Goal: Task Accomplishment & Management: Manage account settings

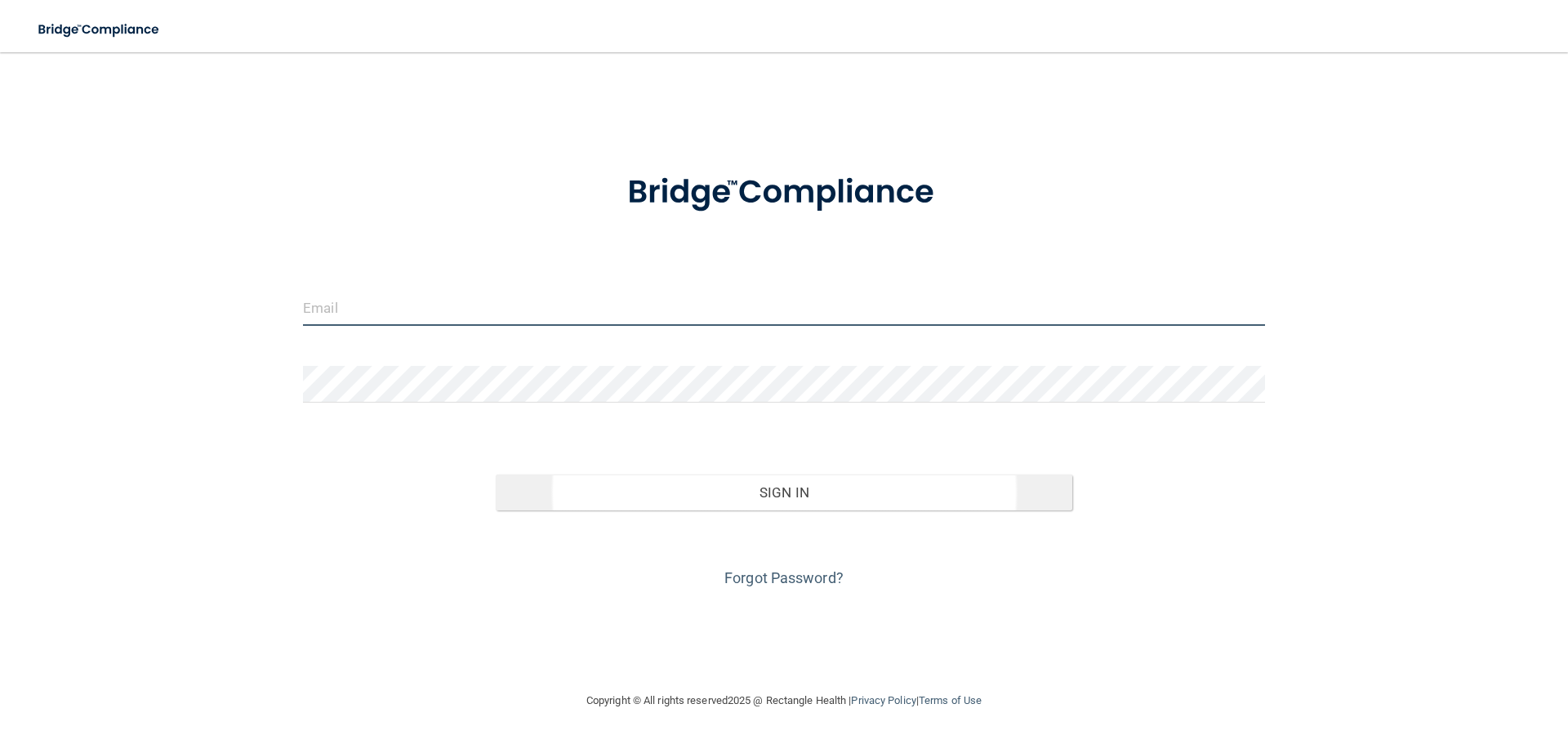
type input "[EMAIL_ADDRESS][DOMAIN_NAME]"
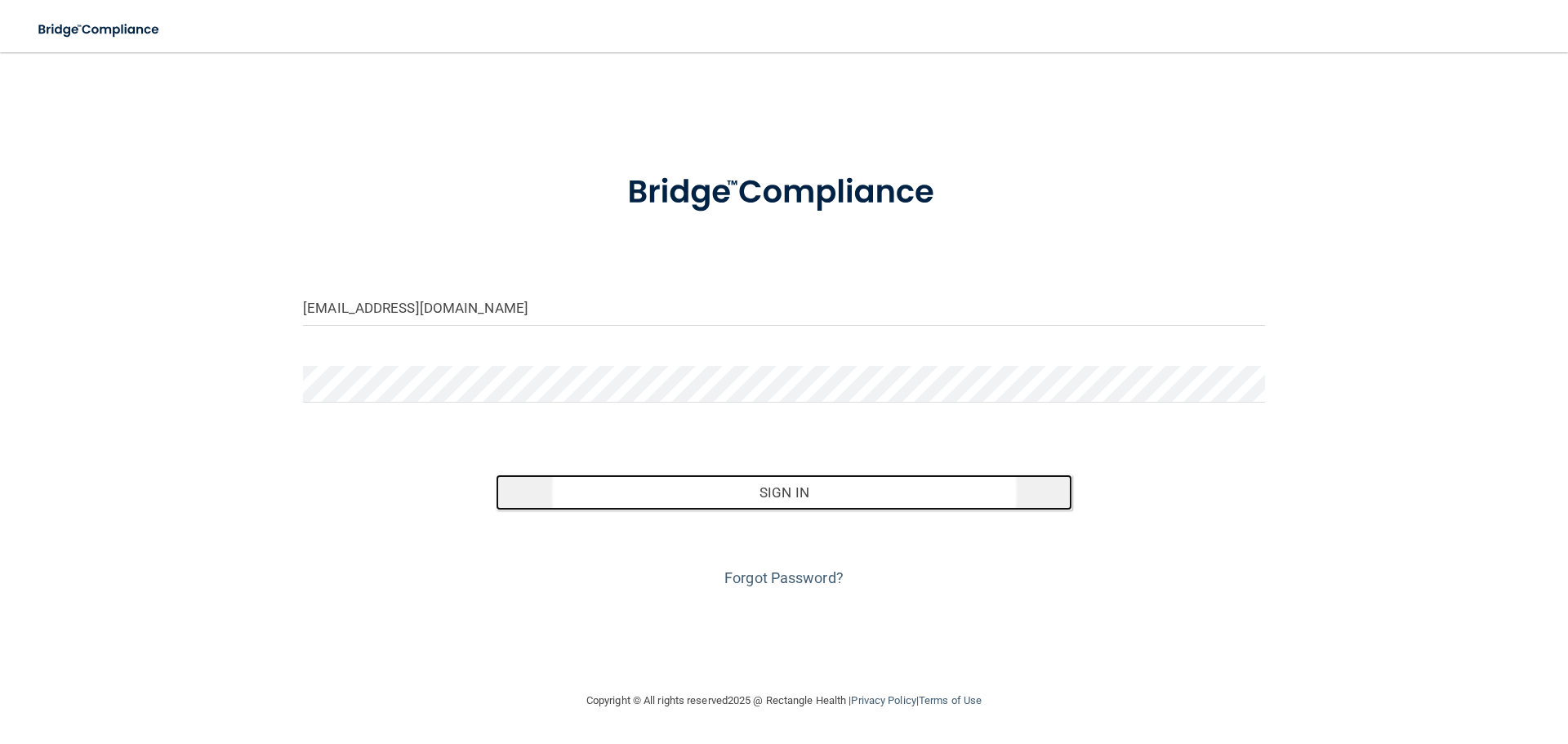
click at [873, 484] on button "Sign In" at bounding box center [785, 492] width 578 height 36
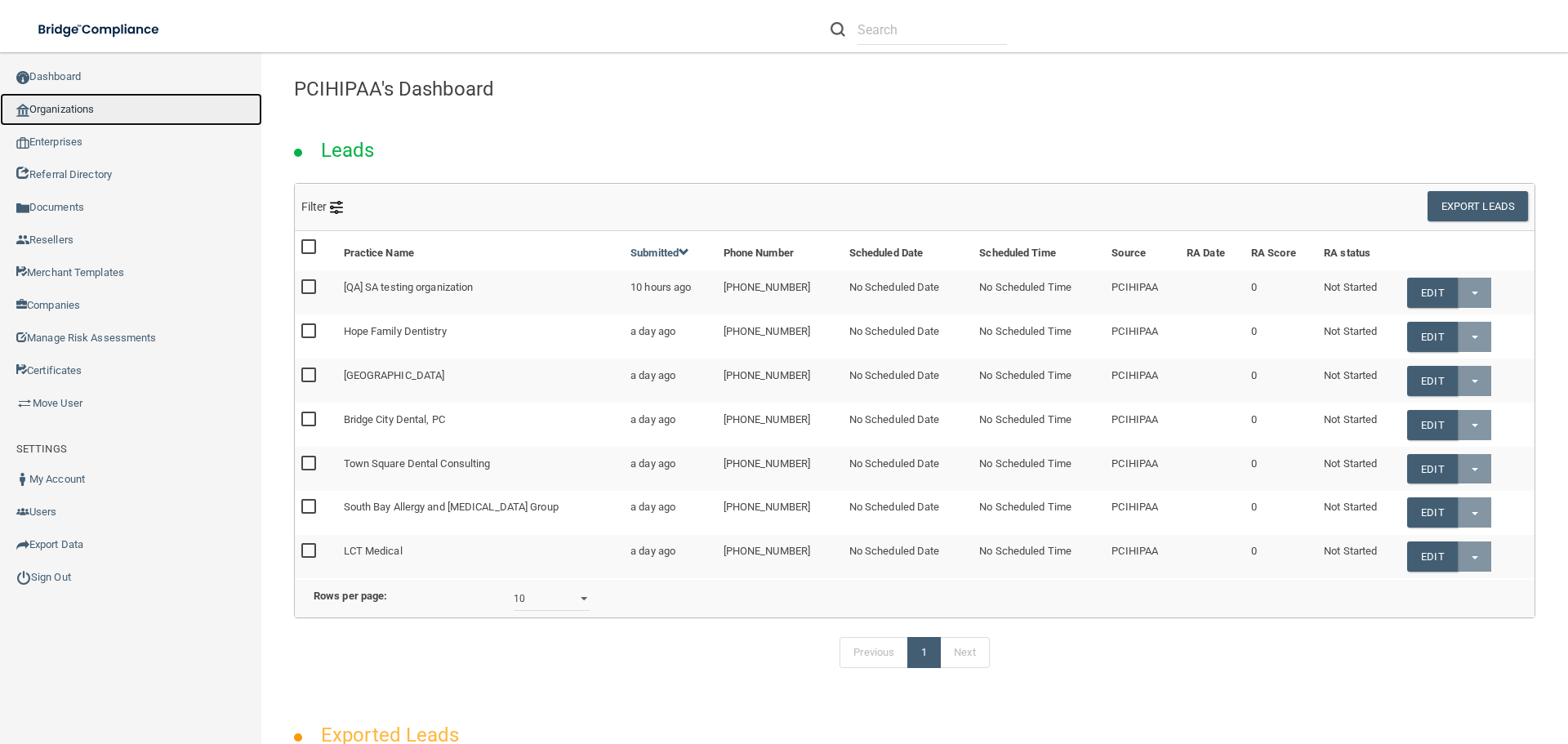
click at [70, 104] on link "Organizations" at bounding box center [131, 109] width 262 height 33
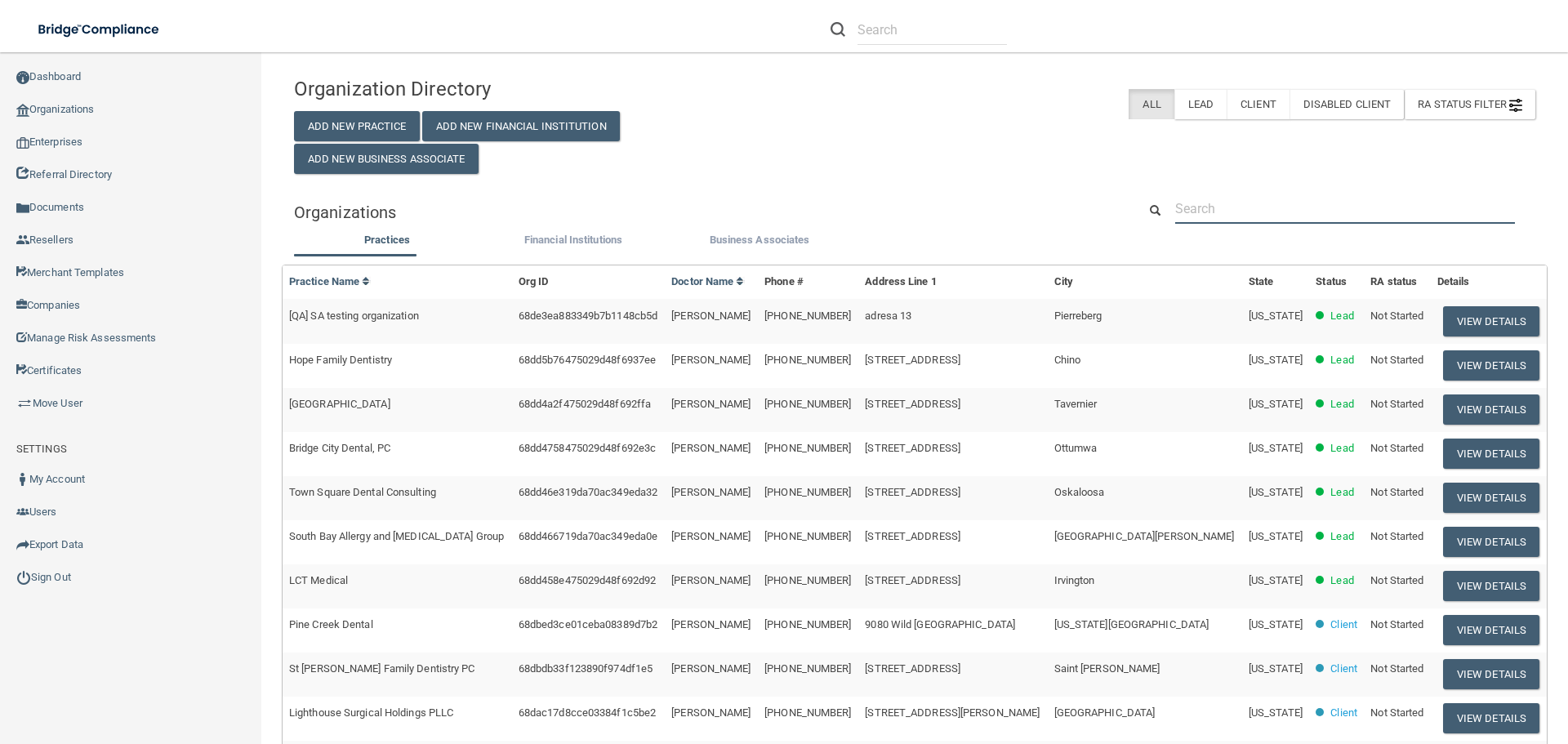
click at [1316, 212] on input "text" at bounding box center [1345, 208] width 340 height 30
paste input "[PERSON_NAME] Orthodontics [GEOGRAPHIC_DATA]"
type input "[PERSON_NAME] Orthodontics [GEOGRAPHIC_DATA]"
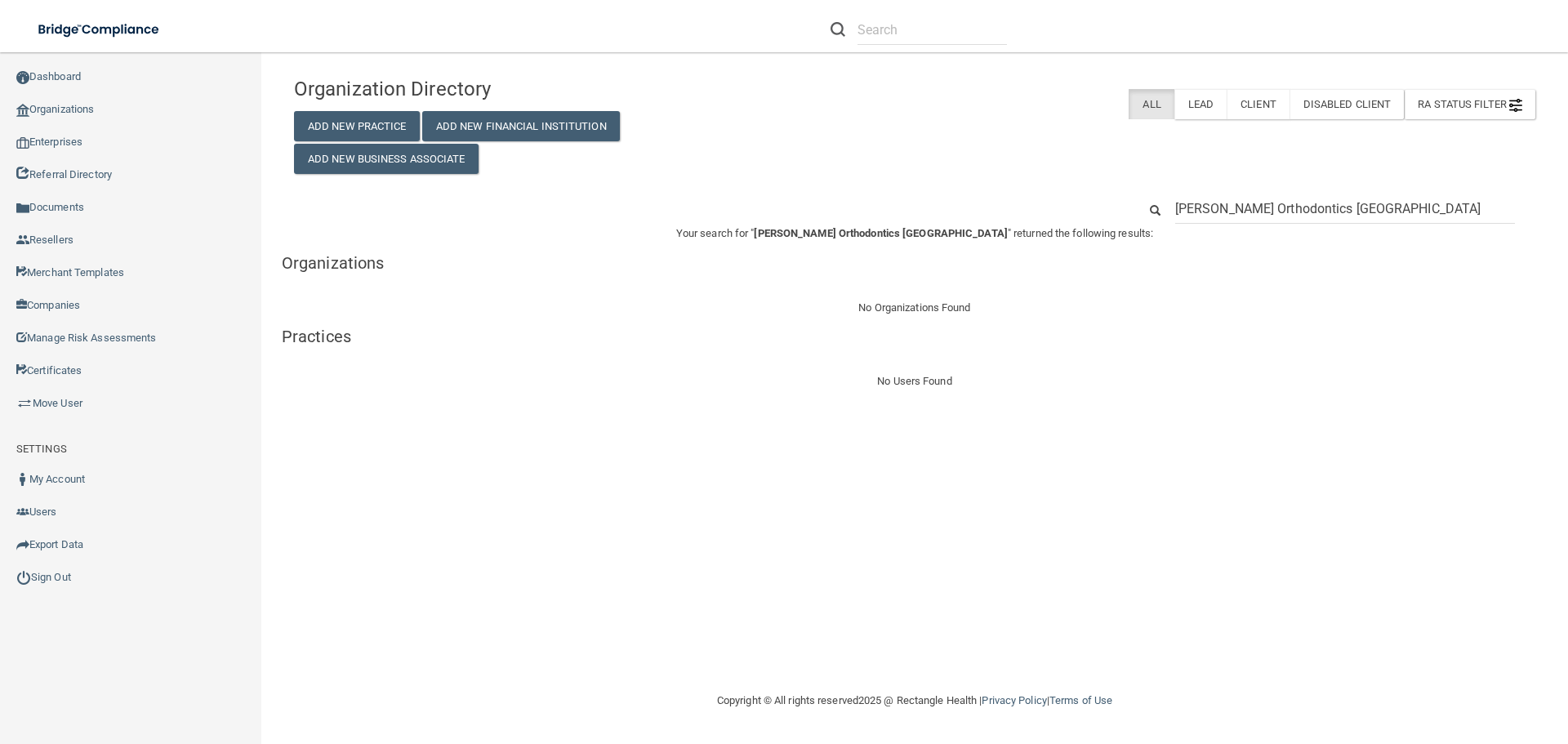
drag, startPoint x: 1291, startPoint y: 209, endPoint x: 1506, endPoint y: 201, distance: 215.1
click at [1495, 209] on input "[PERSON_NAME] Orthodontics [GEOGRAPHIC_DATA]" at bounding box center [1345, 208] width 340 height 30
type input "[PERSON_NAME] Orthodontics"
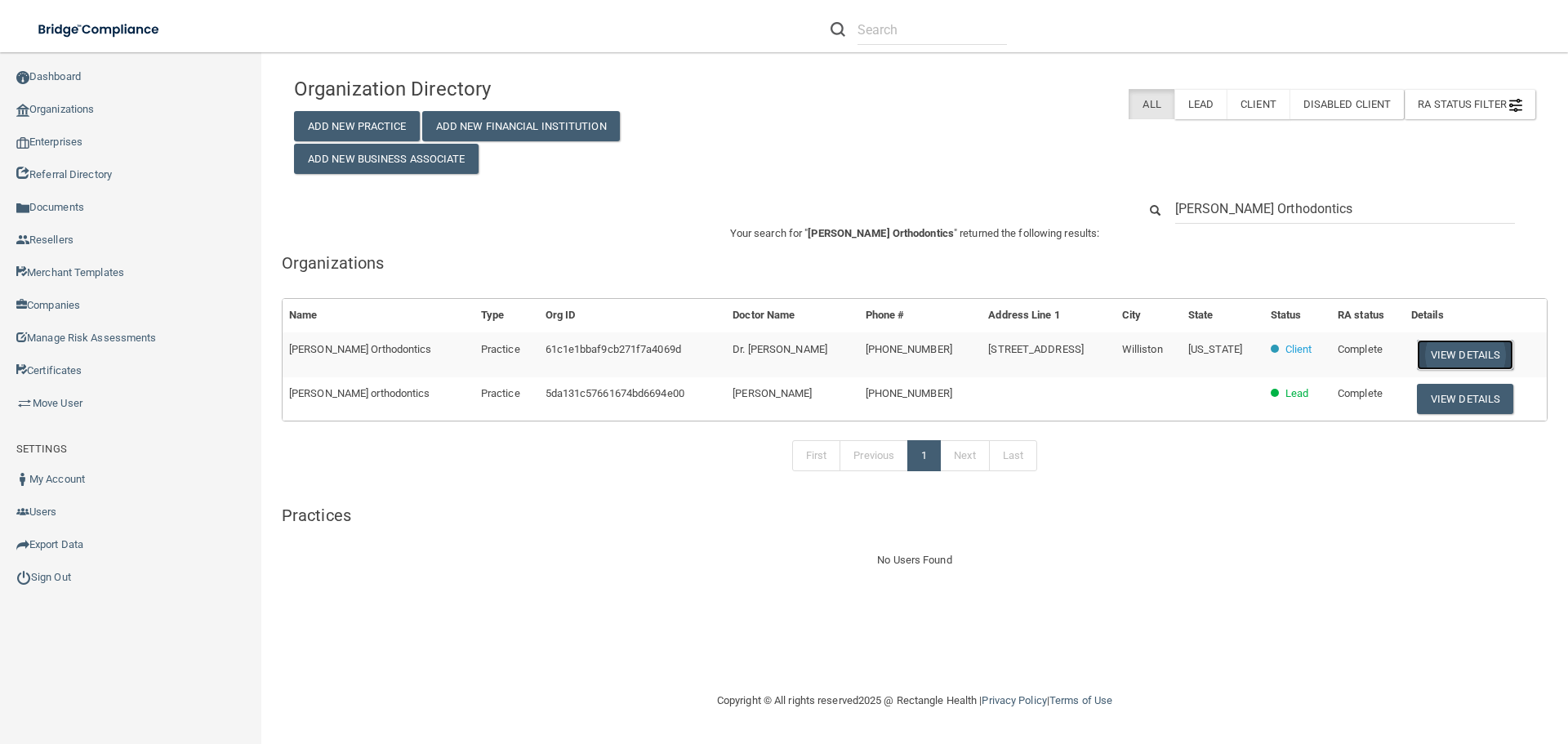
click at [1422, 347] on button "View Details" at bounding box center [1464, 355] width 97 height 30
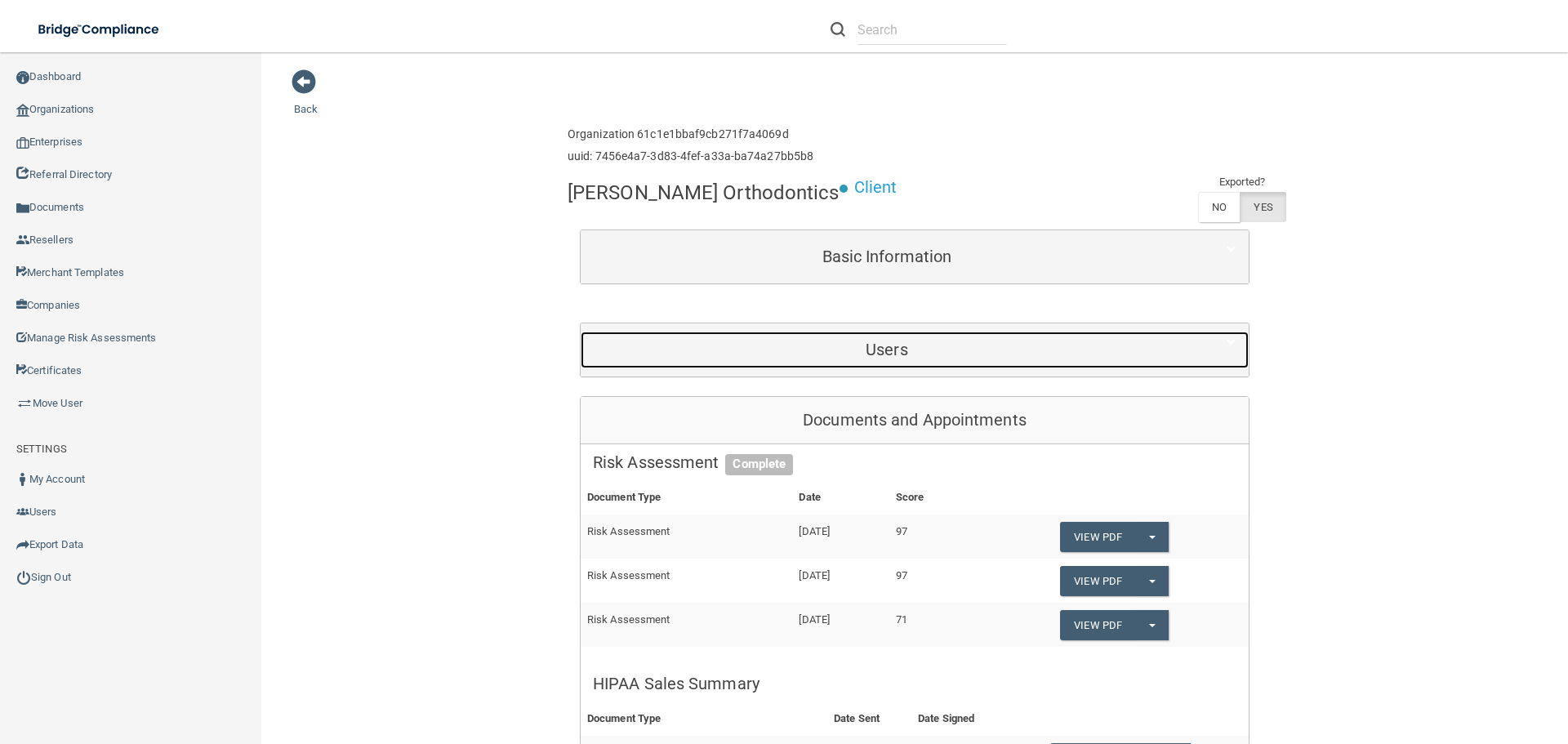
click at [827, 352] on h5 "Users" at bounding box center [887, 350] width 588 height 18
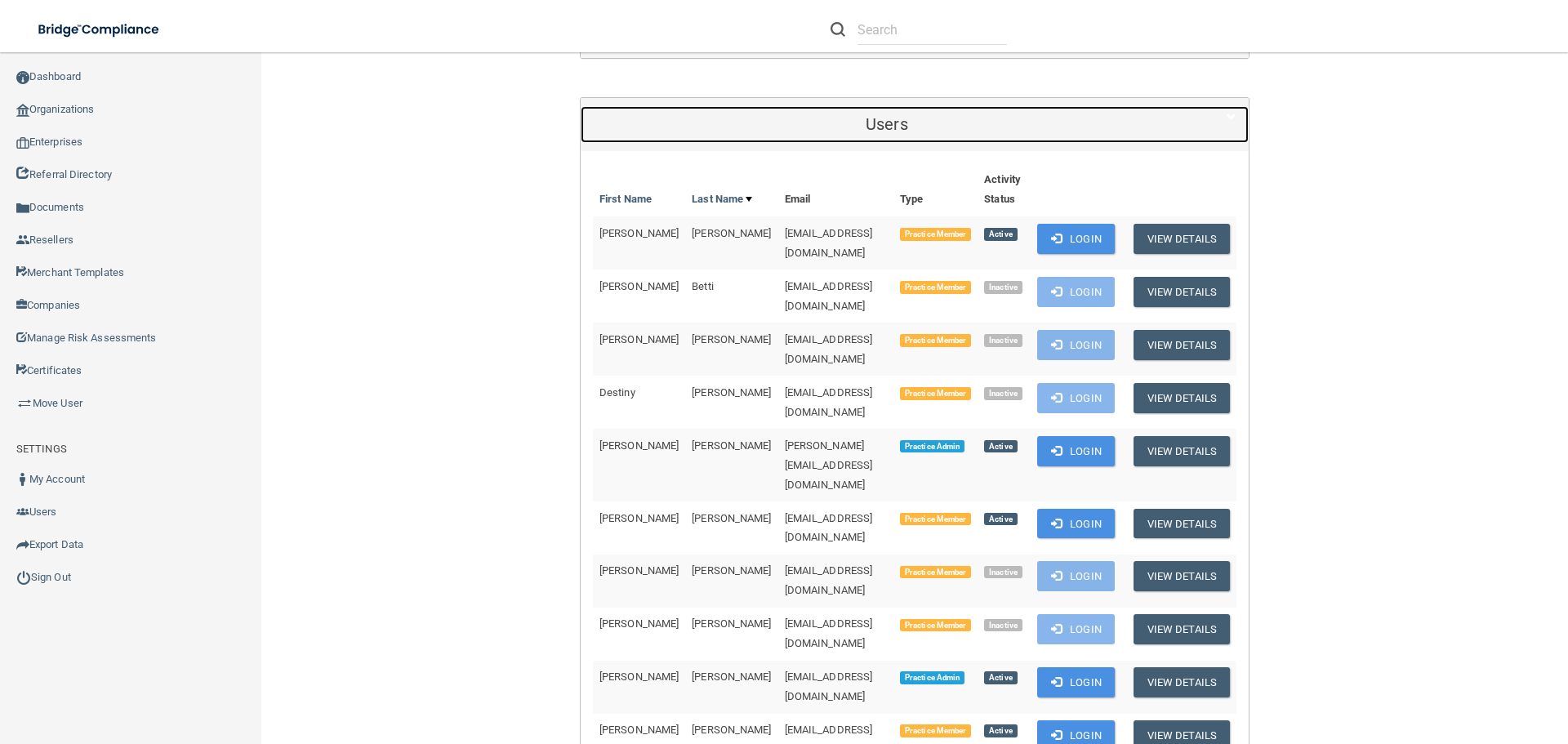
scroll to position [245, 0]
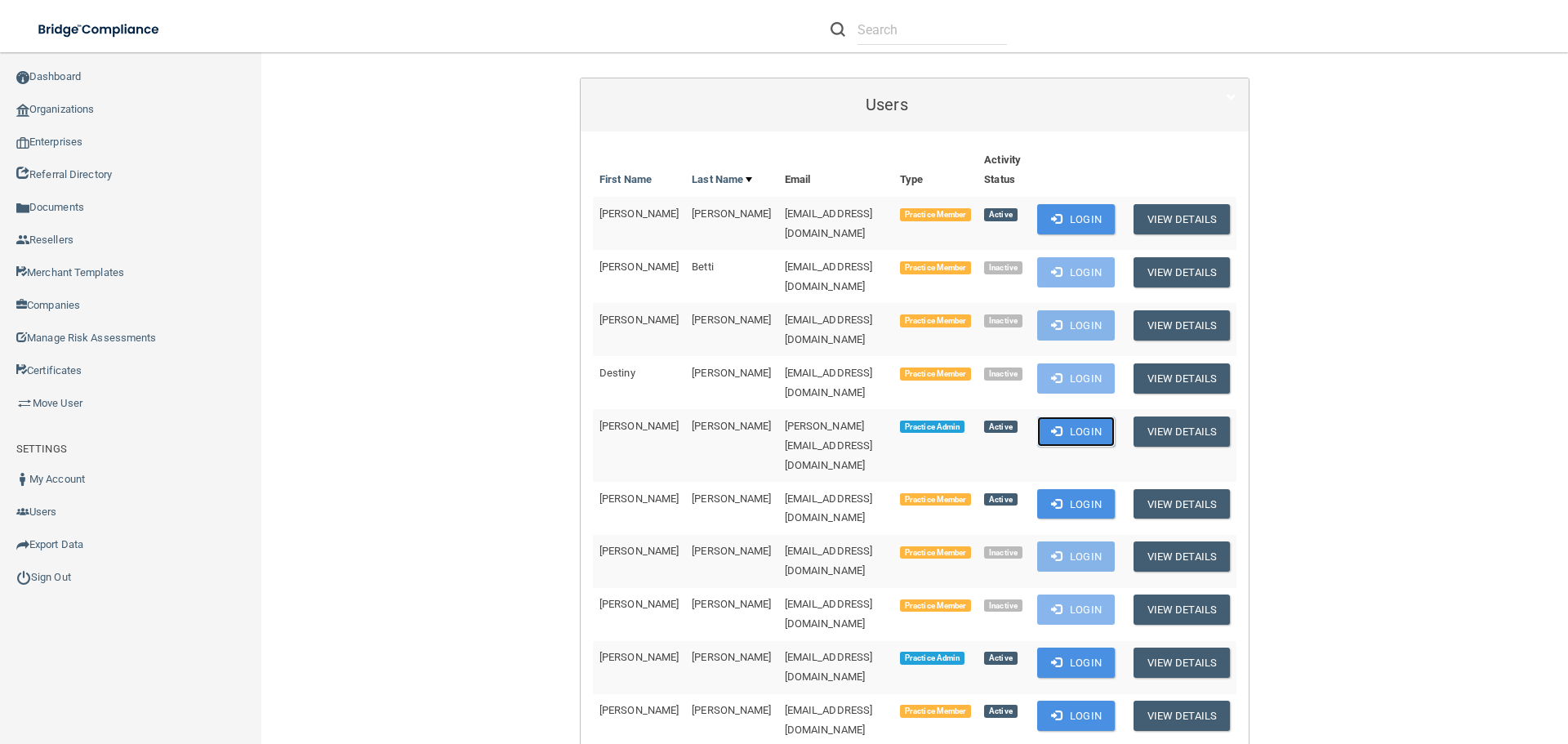
click at [1088, 416] on button "Login" at bounding box center [1076, 431] width 78 height 30
click at [71, 579] on link "Sign Out" at bounding box center [131, 577] width 262 height 33
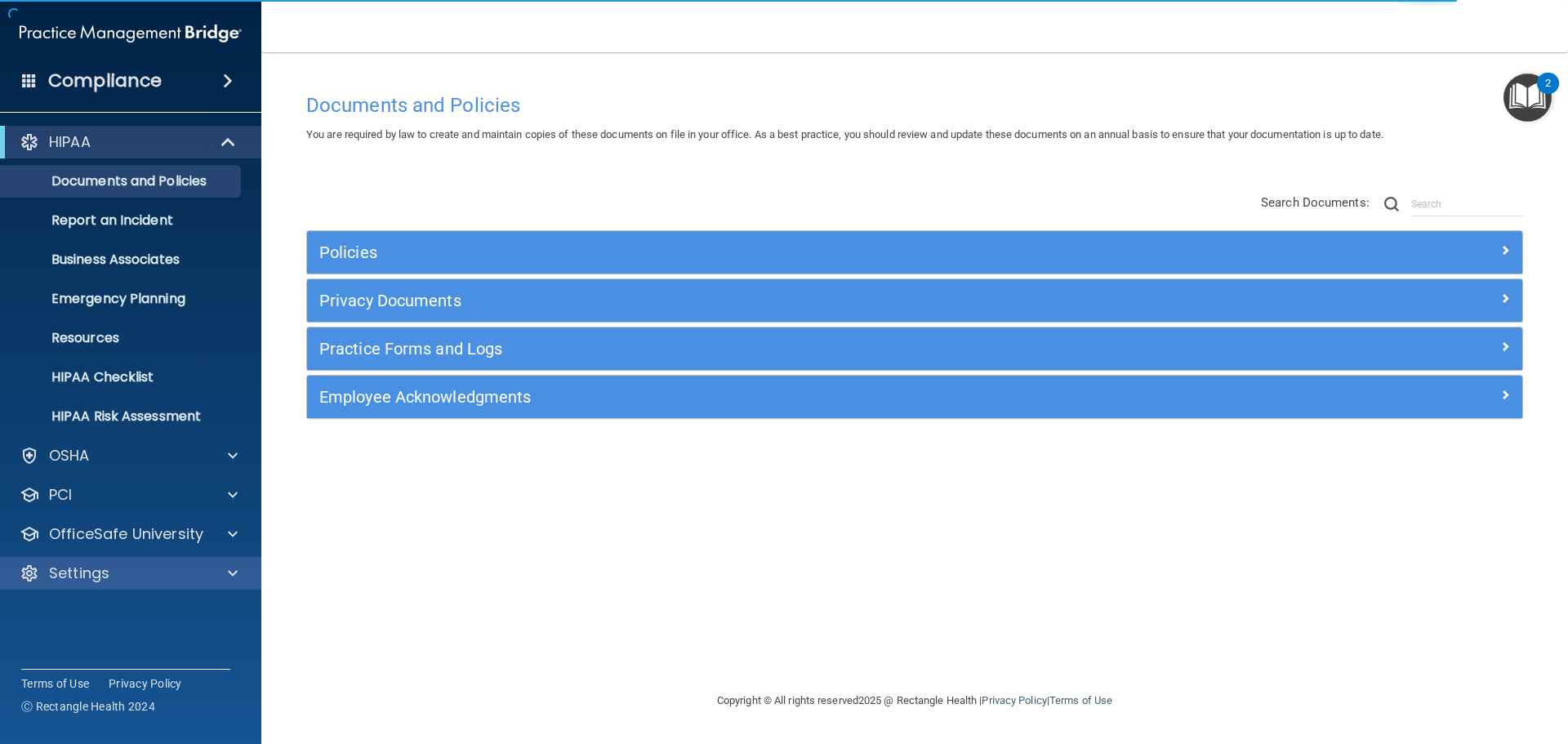
click at [110, 561] on div "Settings" at bounding box center [131, 573] width 262 height 33
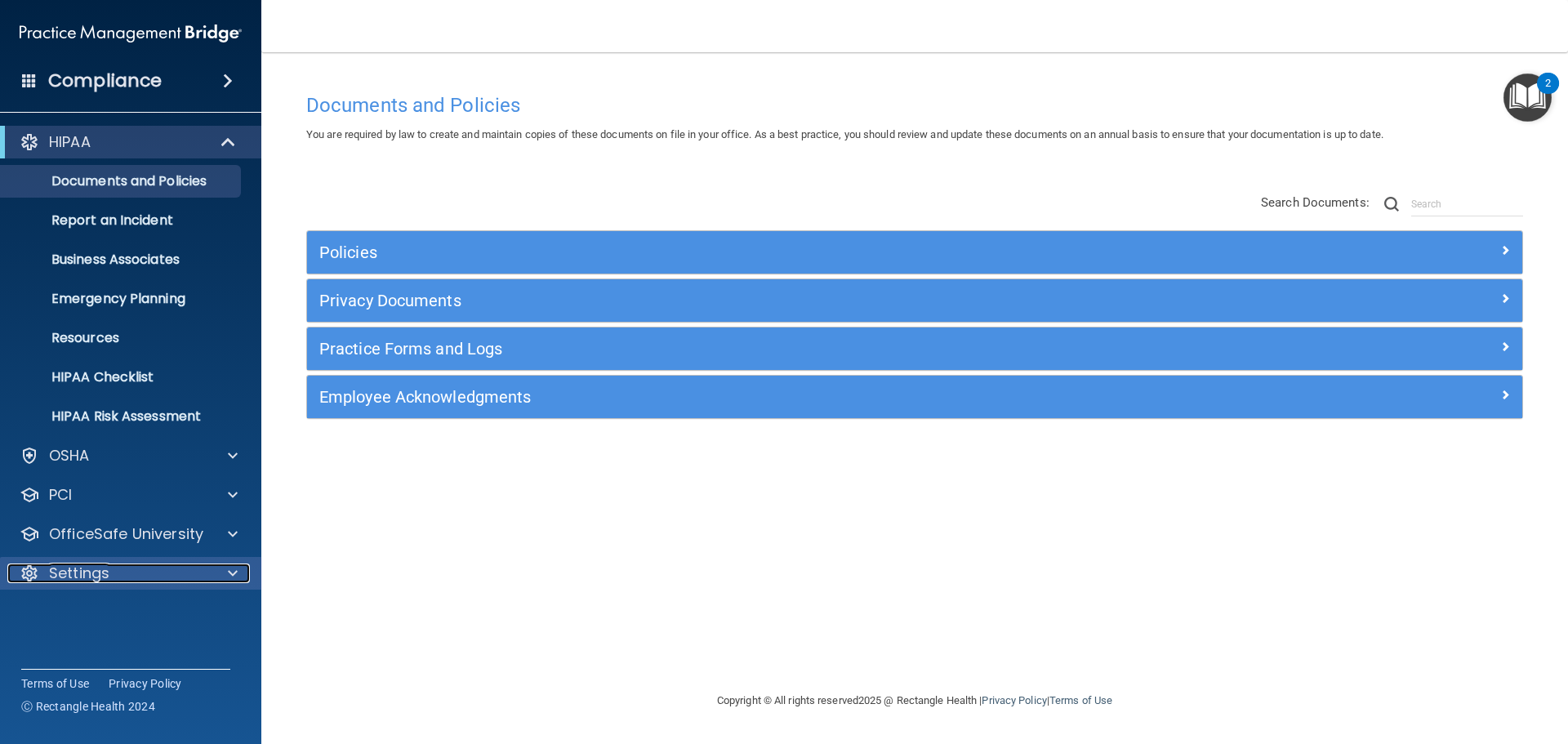
click at [230, 566] on span at bounding box center [233, 574] width 10 height 20
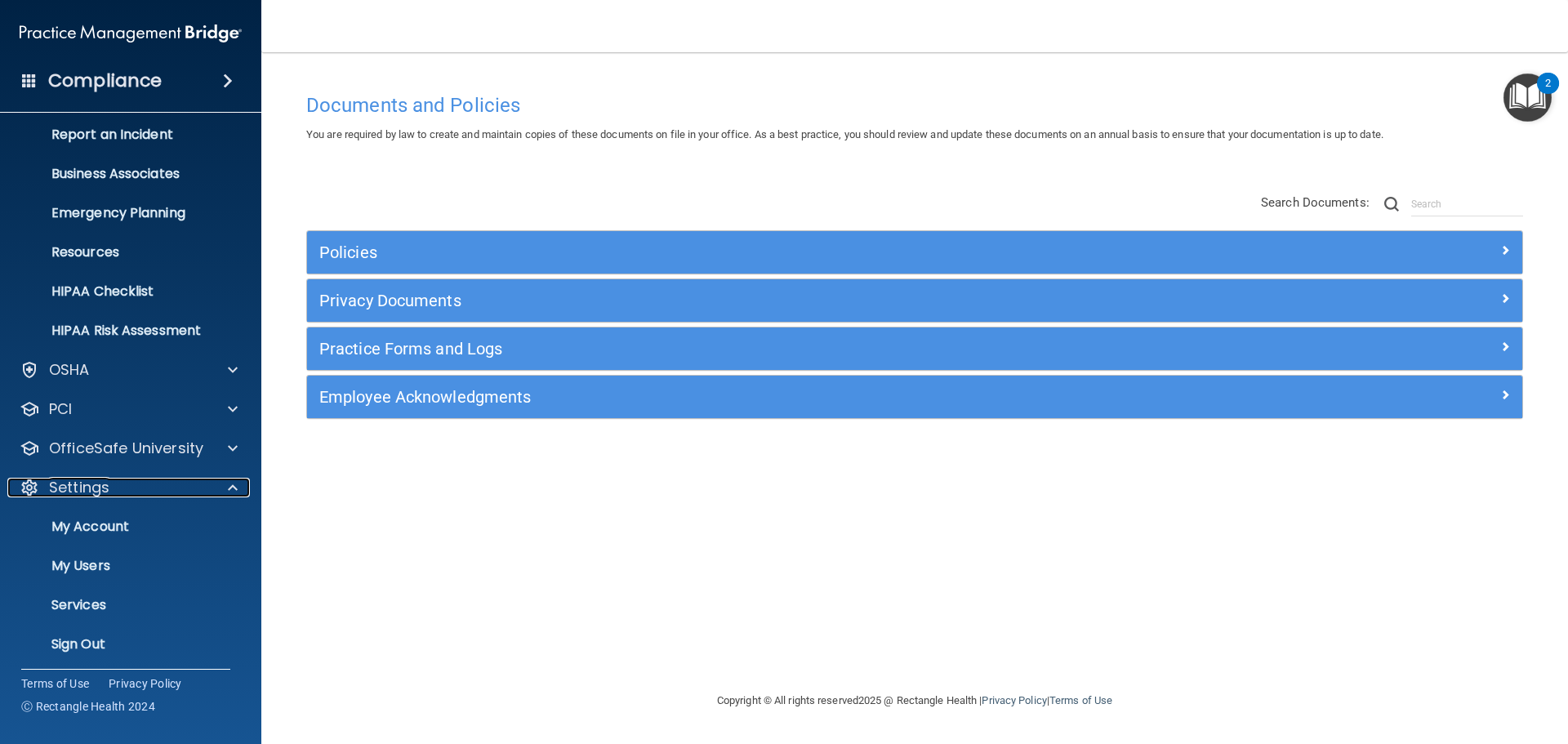
scroll to position [90, 0]
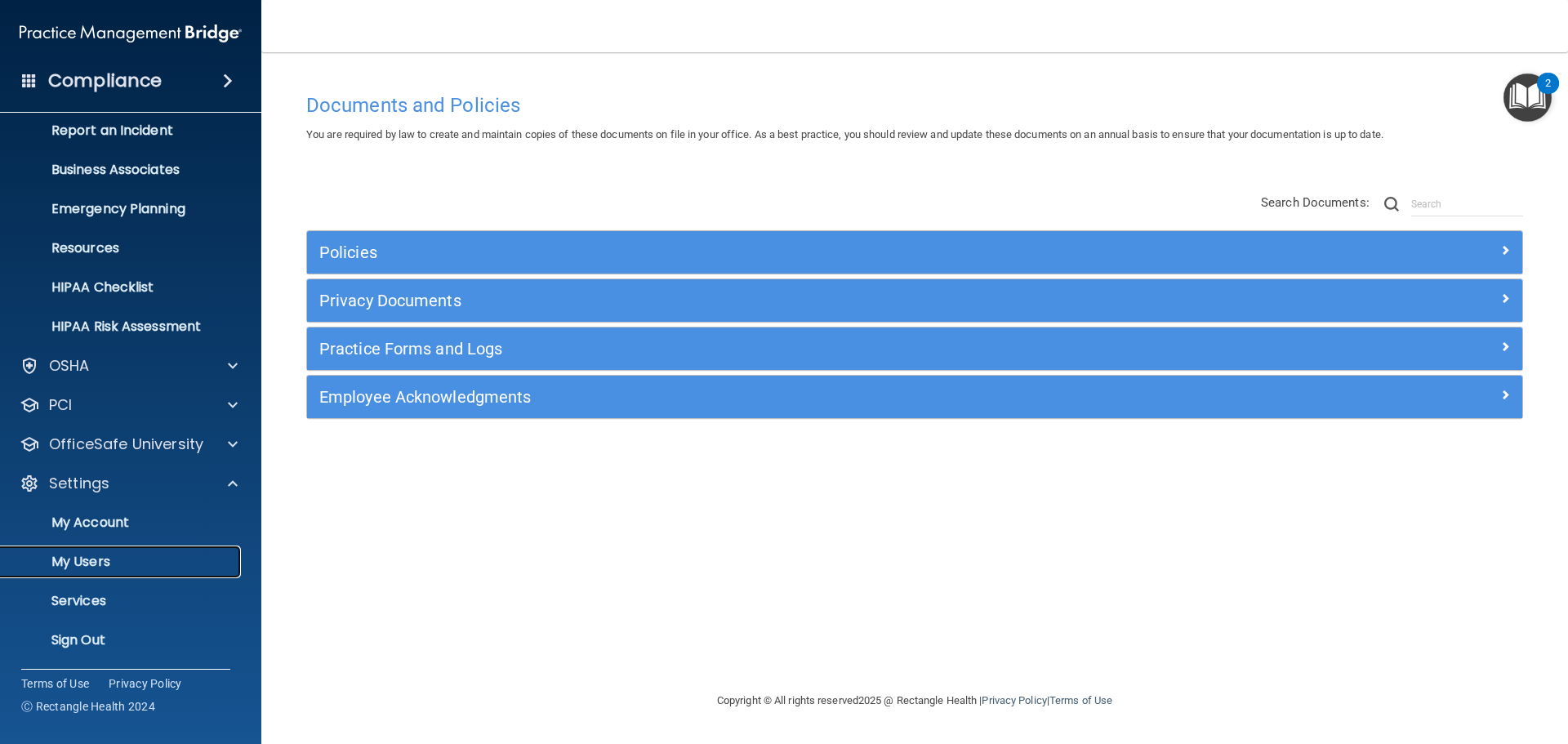
click at [102, 555] on p "My Users" at bounding box center [123, 562] width 223 height 16
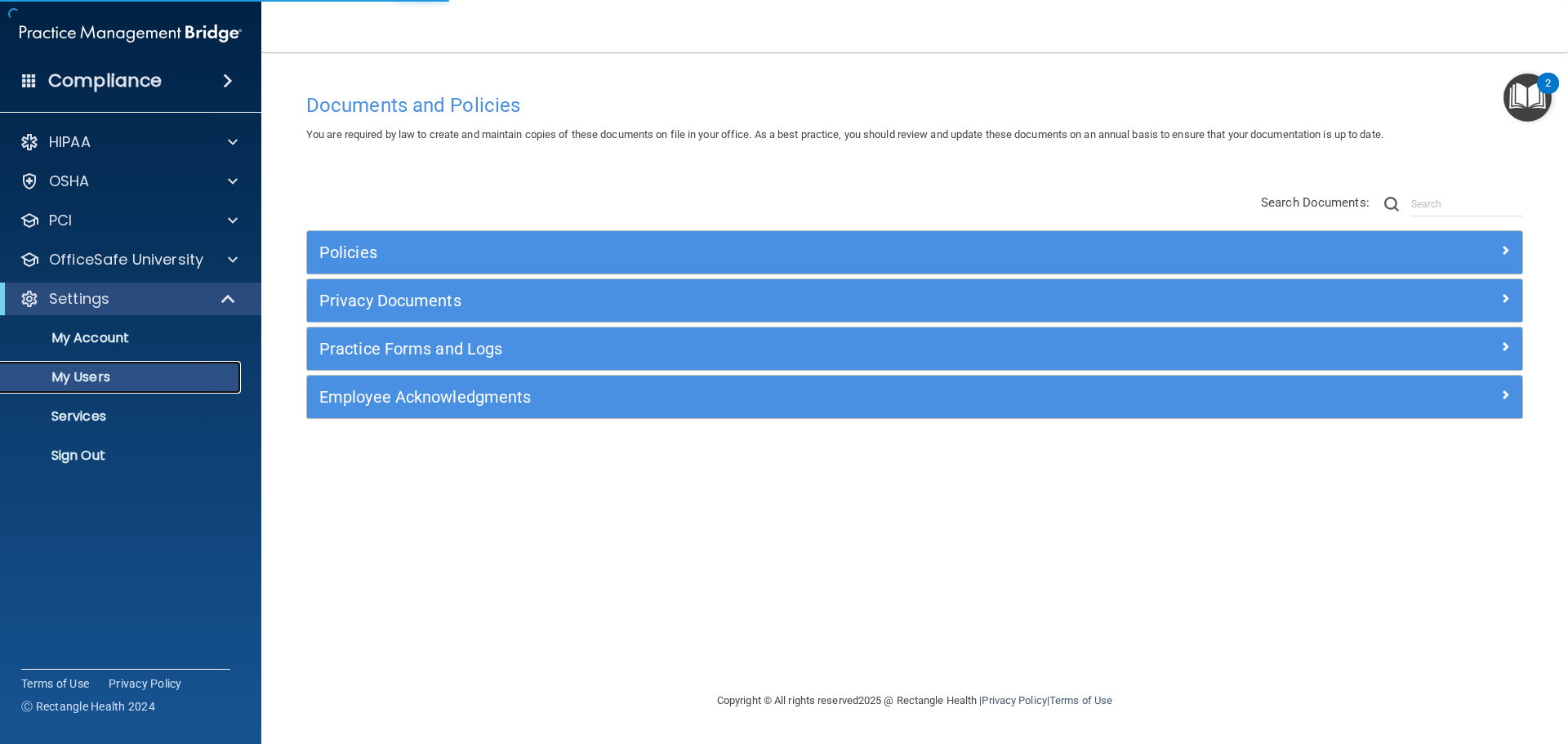
select select "20"
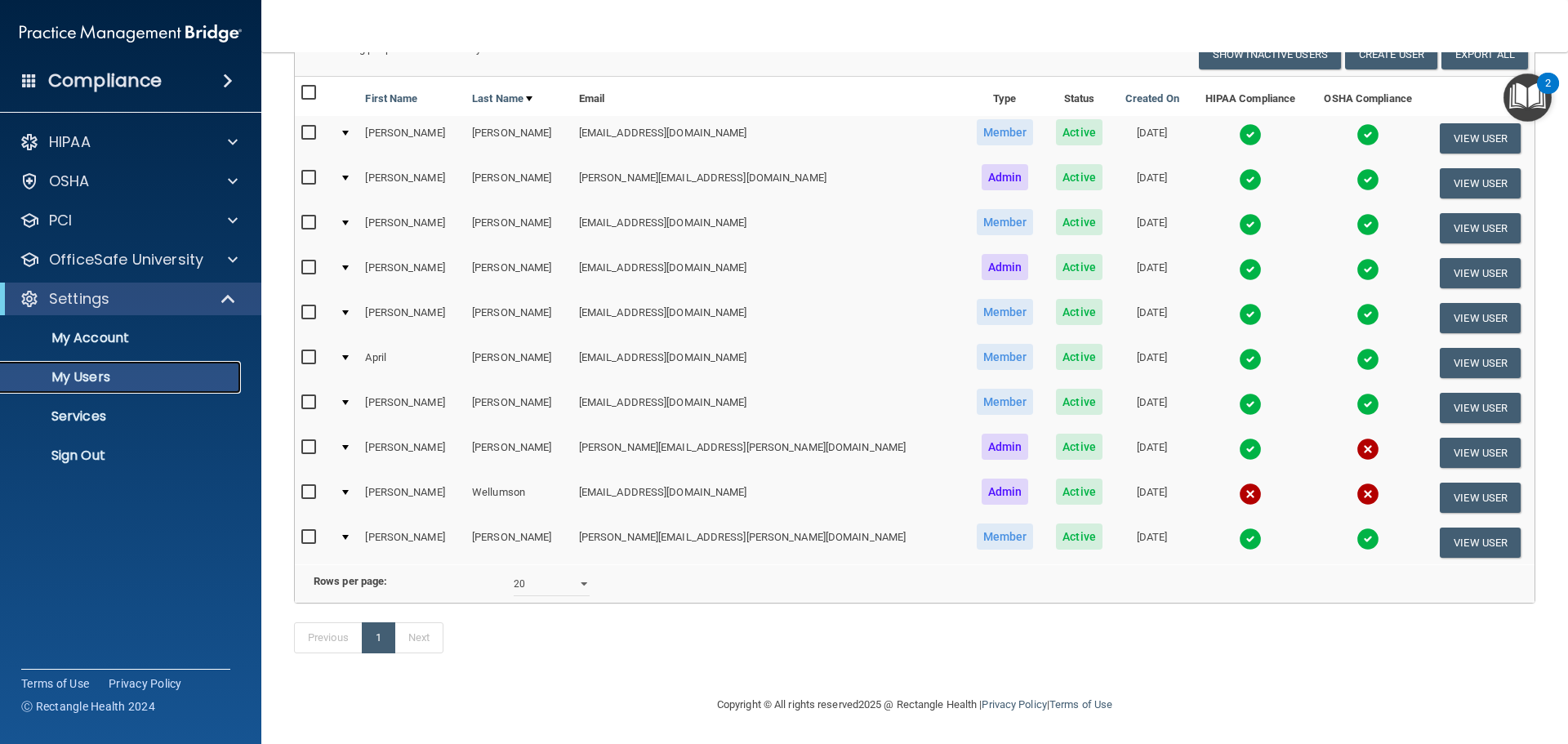
scroll to position [77, 0]
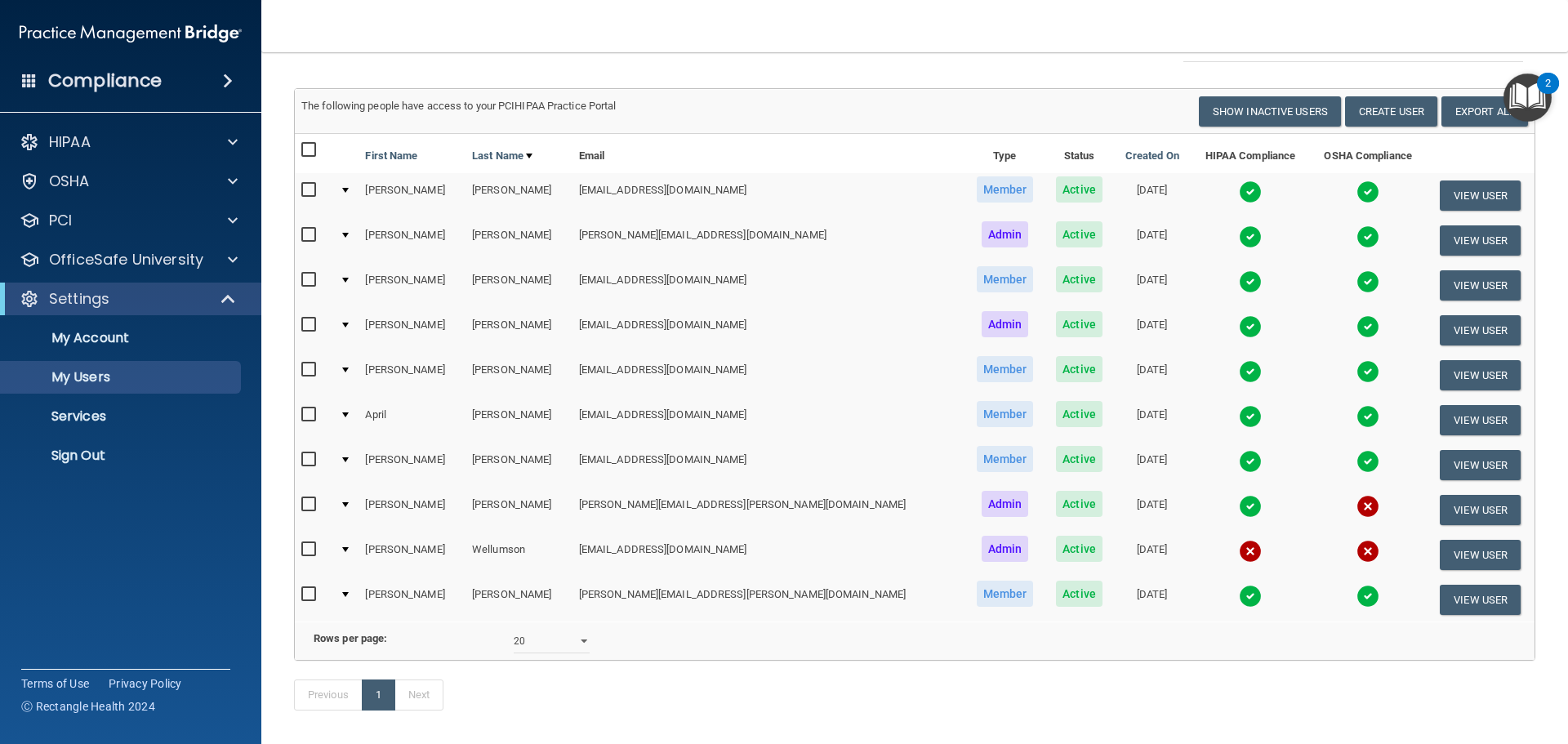
click at [1357, 503] on img at bounding box center [1368, 506] width 23 height 23
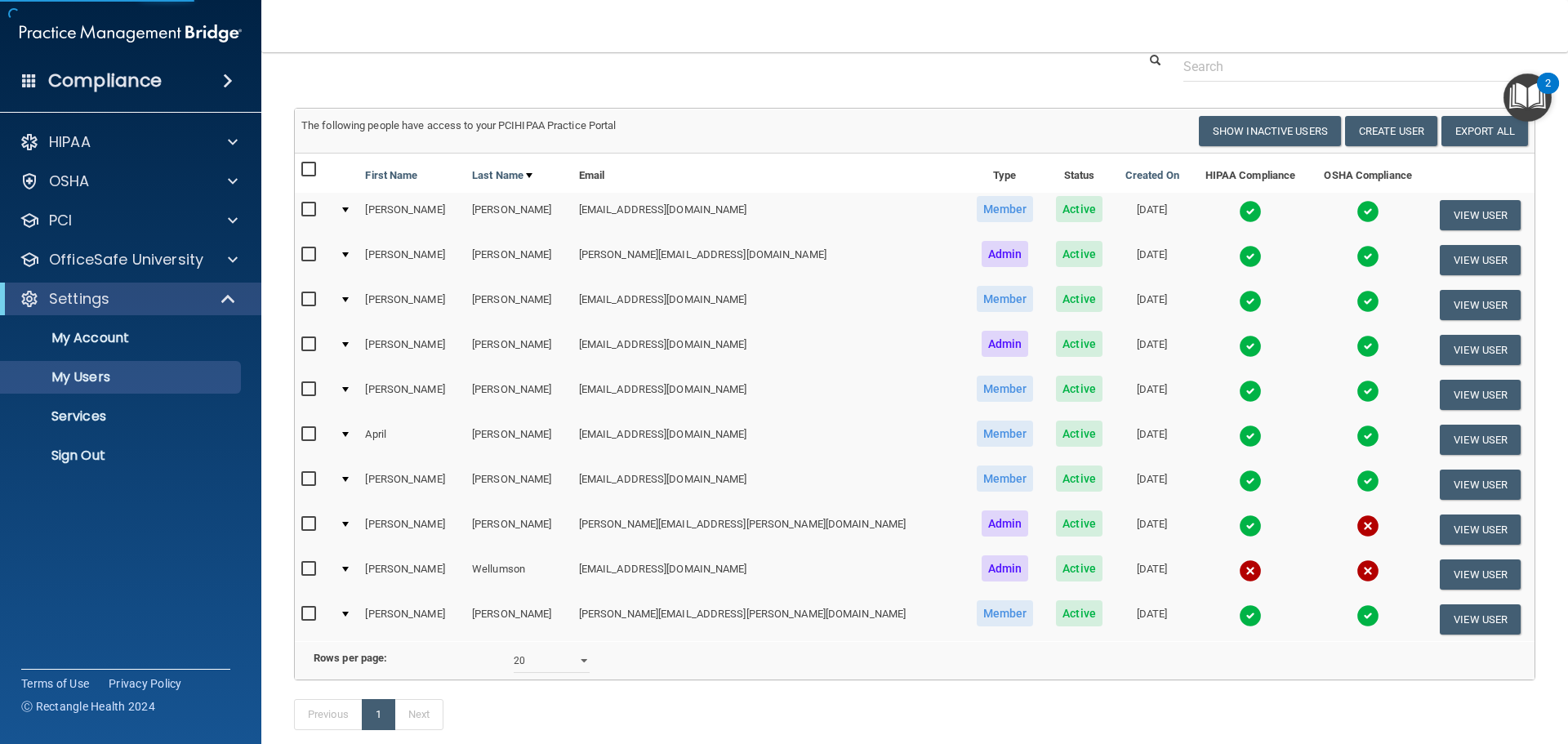
click at [1357, 520] on img at bounding box center [1368, 525] width 23 height 23
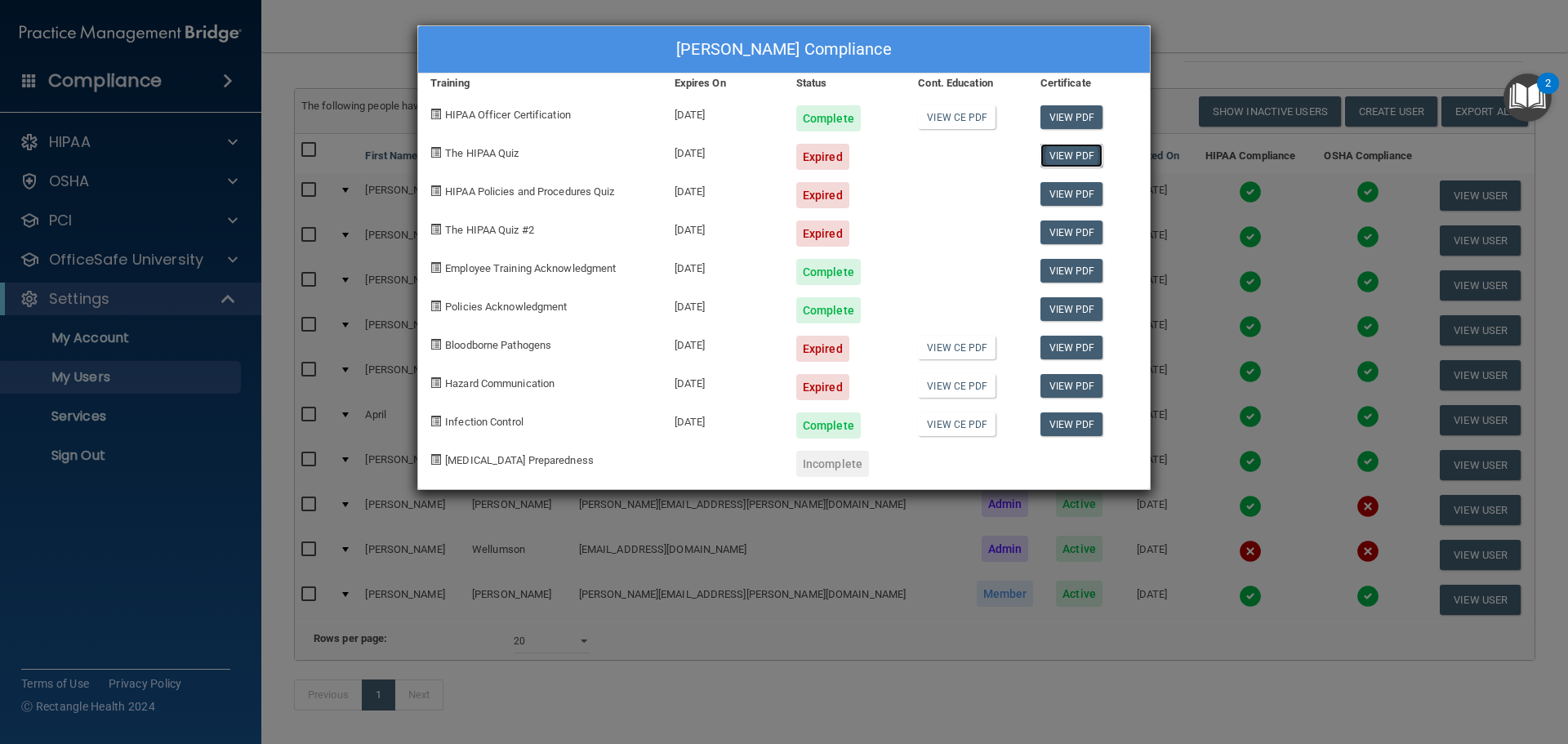
click at [1068, 151] on link "View PDF" at bounding box center [1071, 155] width 63 height 24
click at [1248, 46] on div "Jenny Schriver's Compliance Training Expires On Status Cont. Education Certific…" at bounding box center [784, 372] width 1568 height 744
click at [590, 608] on div "Jenny Schriver's Compliance Training Expires On Status Cont. Education Certific…" at bounding box center [784, 372] width 1568 height 744
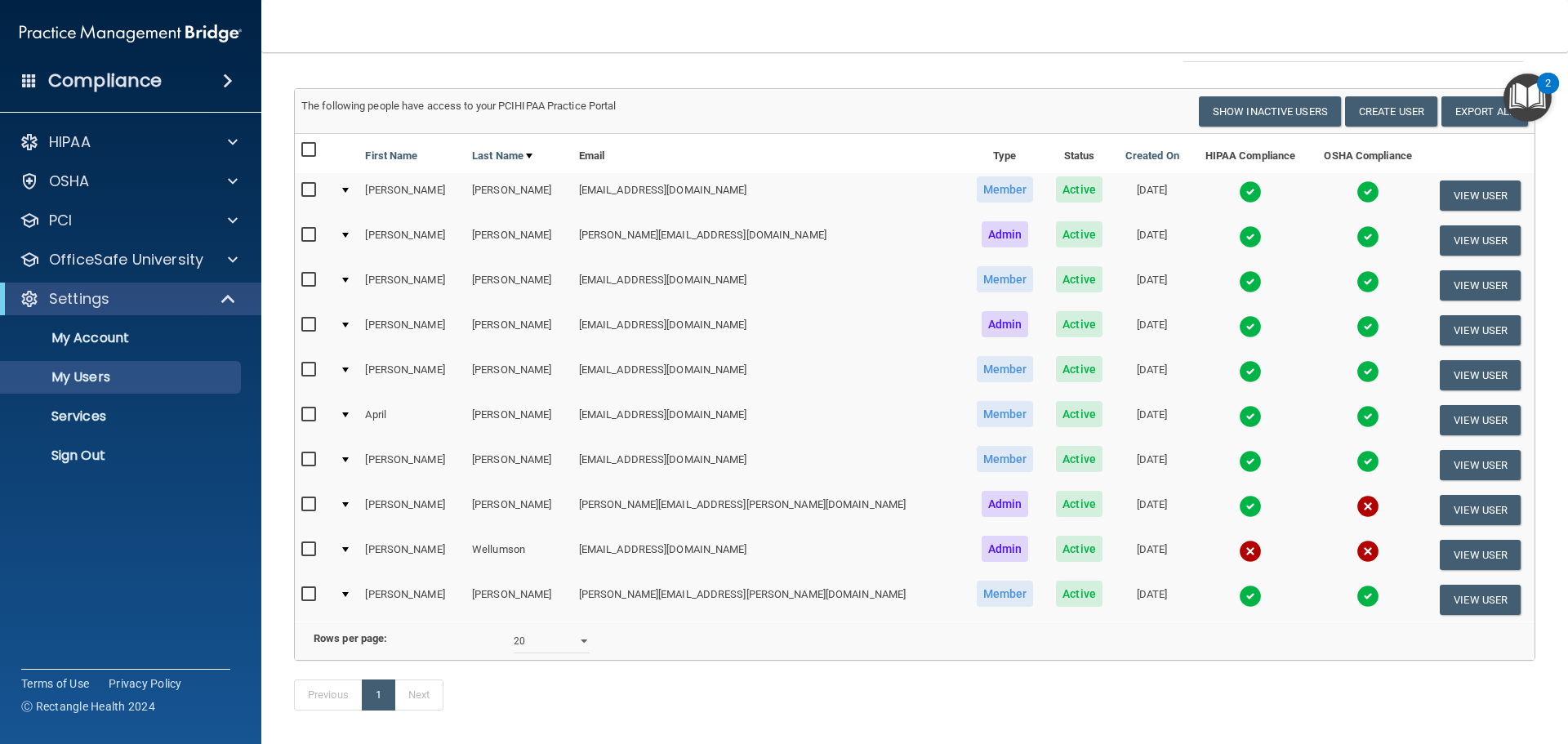
click at [1239, 549] on img at bounding box center [1250, 551] width 23 height 23
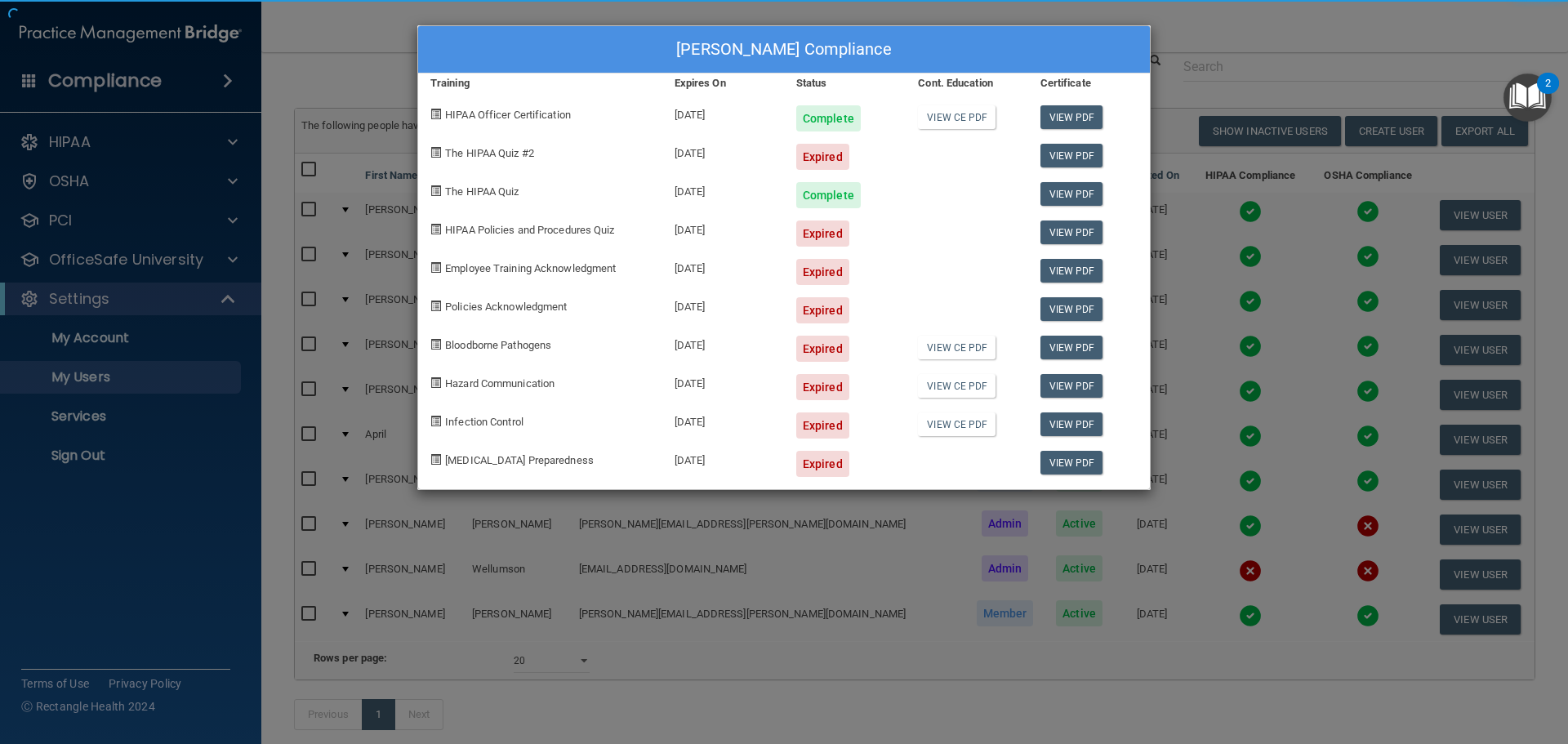
click at [1172, 572] on div "Lynn Wellumson's Compliance Training Expires On Status Cont. Education Certific…" at bounding box center [784, 372] width 1568 height 744
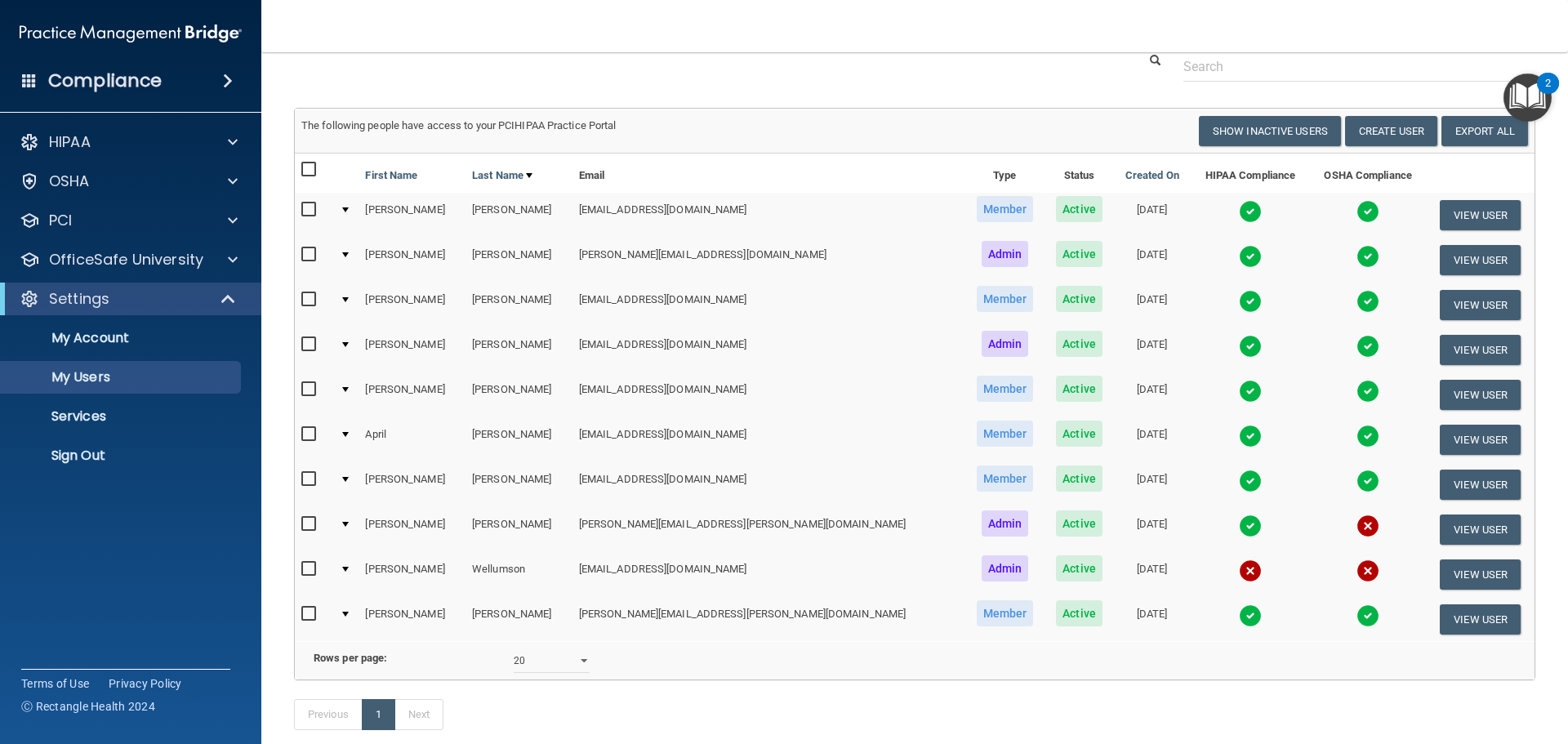
click at [1239, 571] on img at bounding box center [1250, 571] width 23 height 23
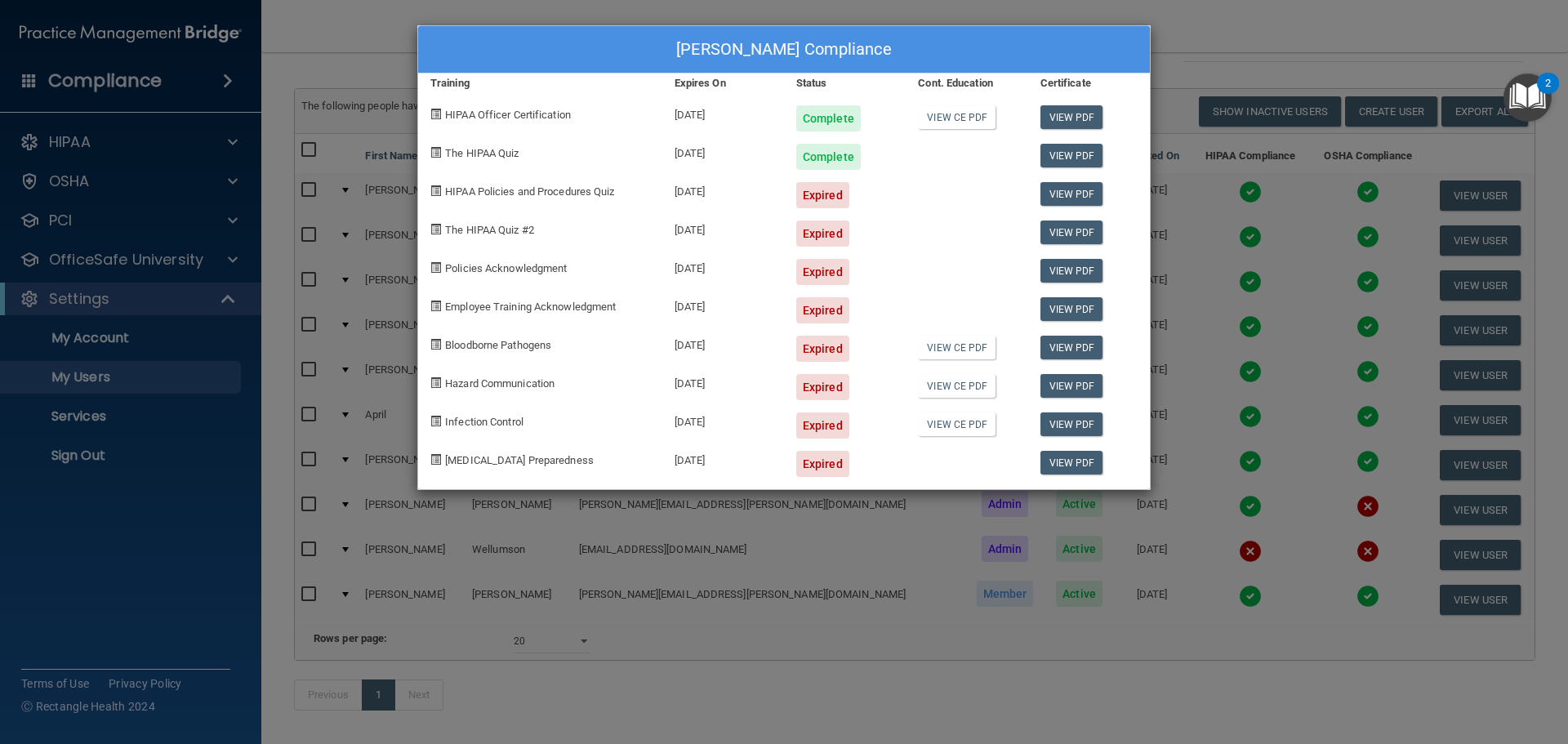
click at [913, 245] on div at bounding box center [966, 227] width 122 height 39
click at [1067, 156] on link "View PDF" at bounding box center [1071, 155] width 63 height 24
click at [1218, 20] on div "Lynn Wellumson's Compliance Training Expires On Status Cont. Education Certific…" at bounding box center [784, 372] width 1568 height 744
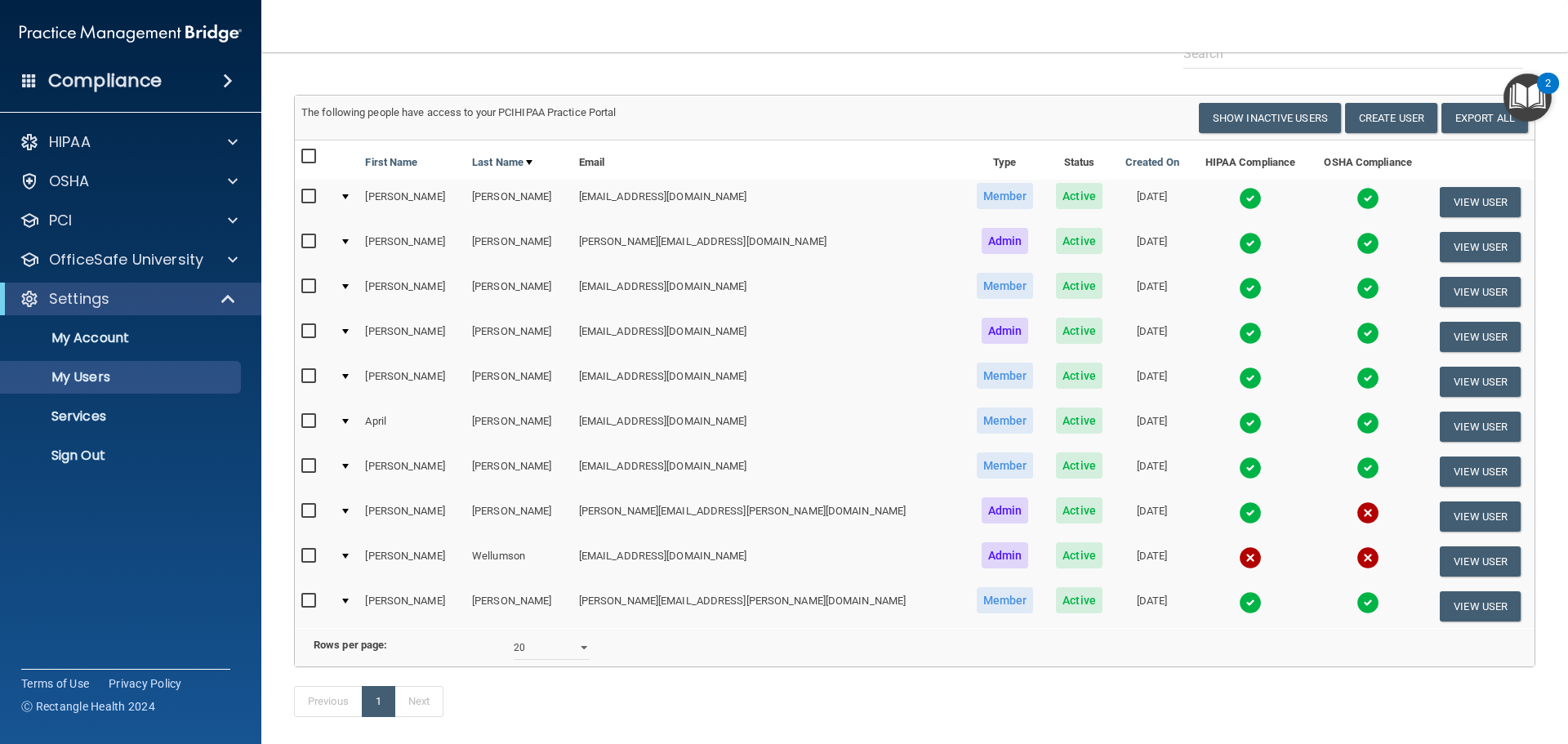
scroll to position [0, 0]
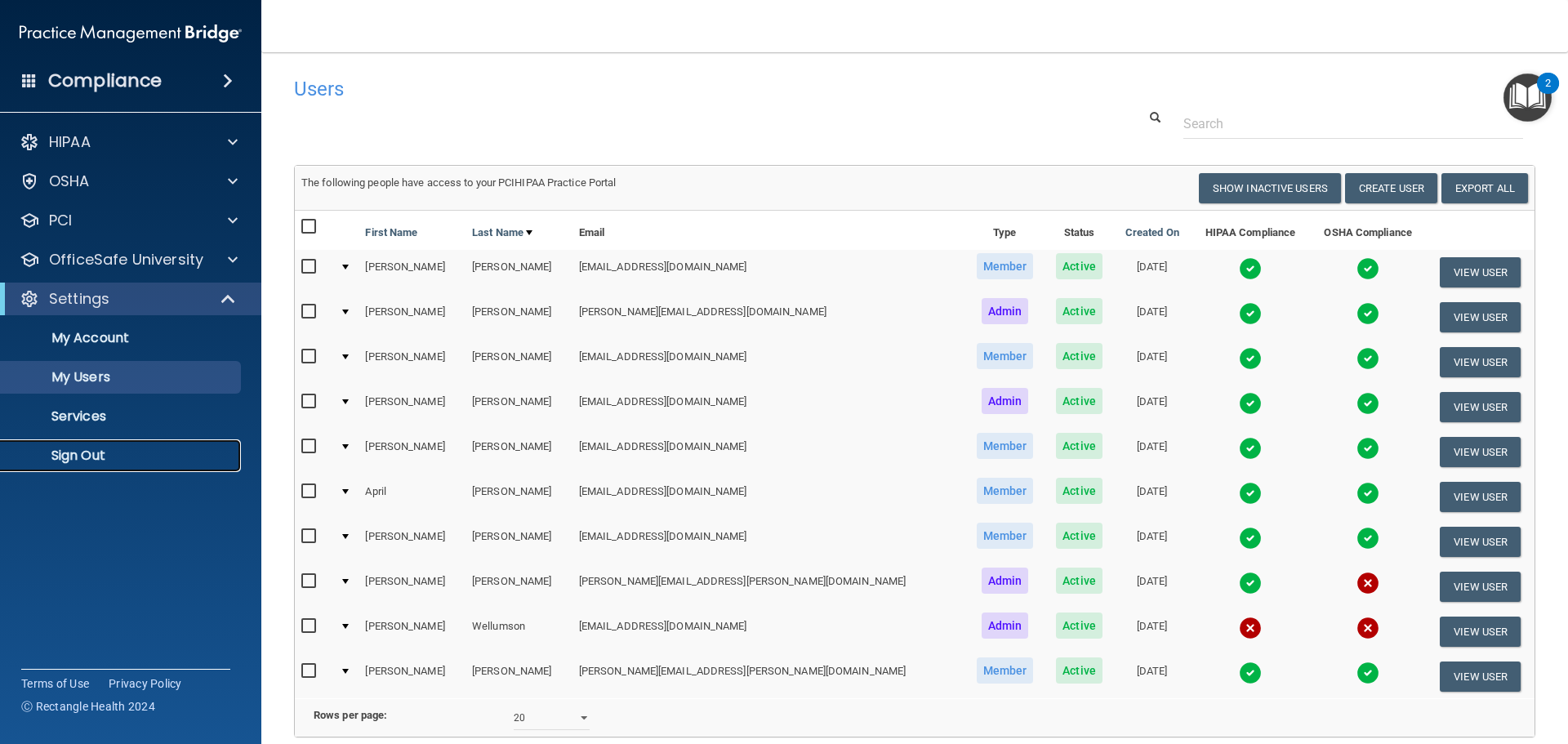
click at [80, 443] on link "Sign Out" at bounding box center [113, 455] width 257 height 33
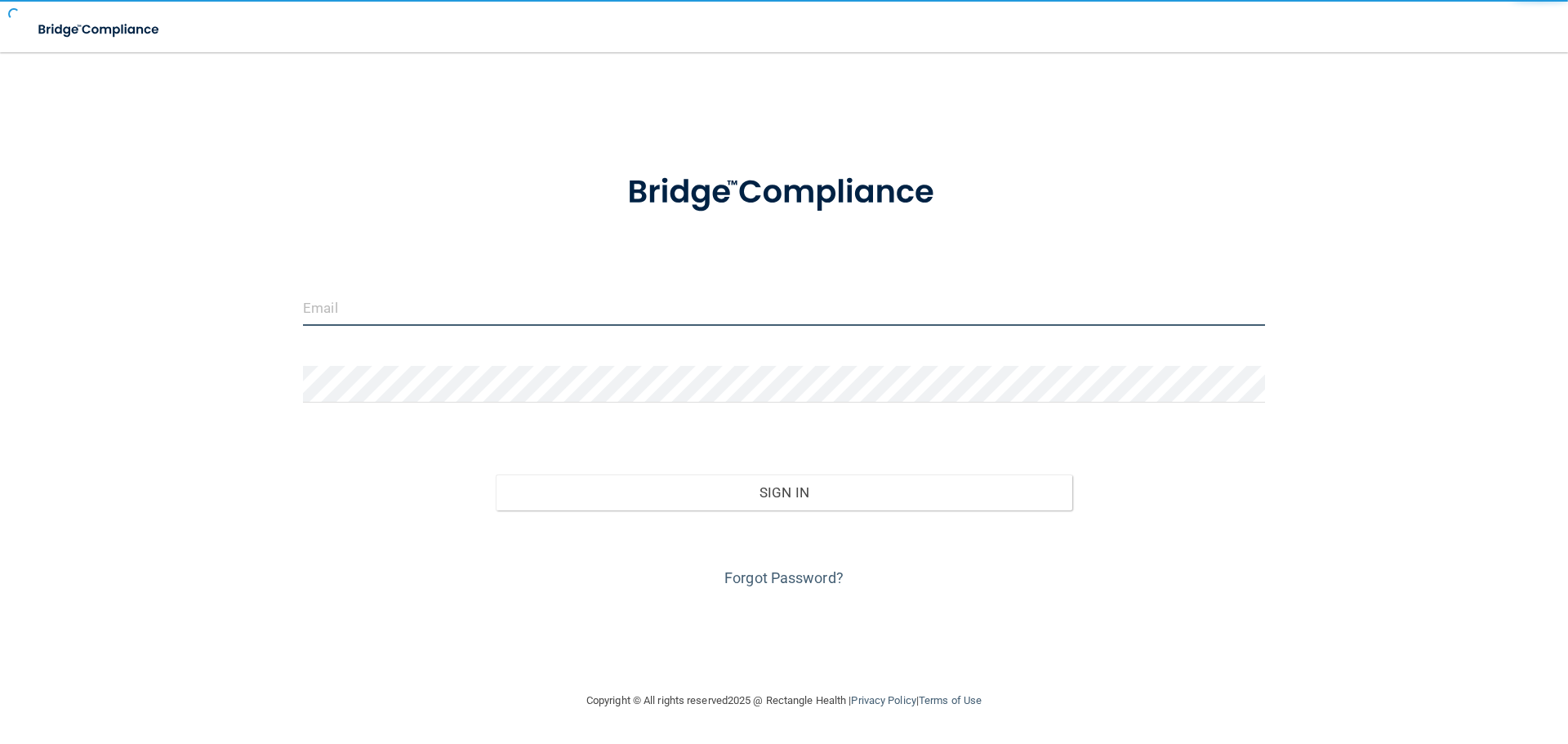
type input "[EMAIL_ADDRESS][DOMAIN_NAME]"
